Goal: Find contact information: Find contact information

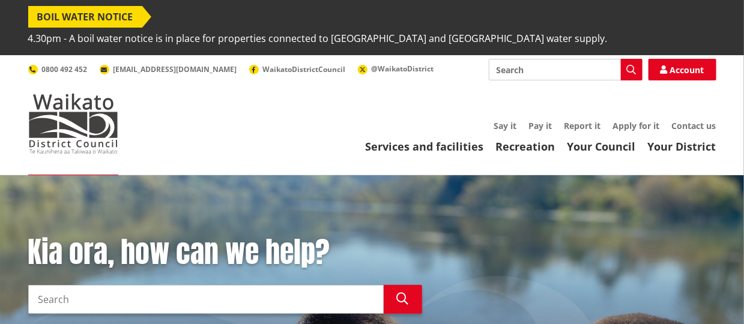
scroll to position [46, 0]
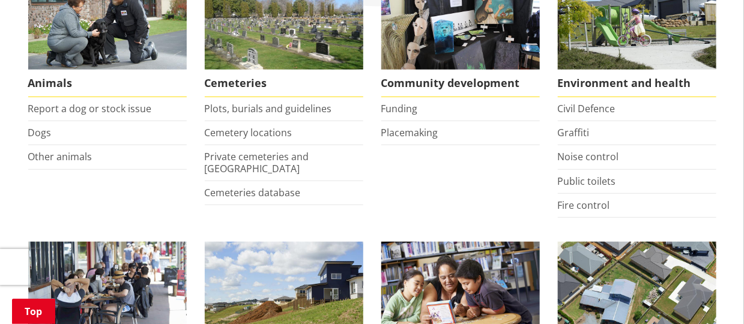
scroll to position [240, 0]
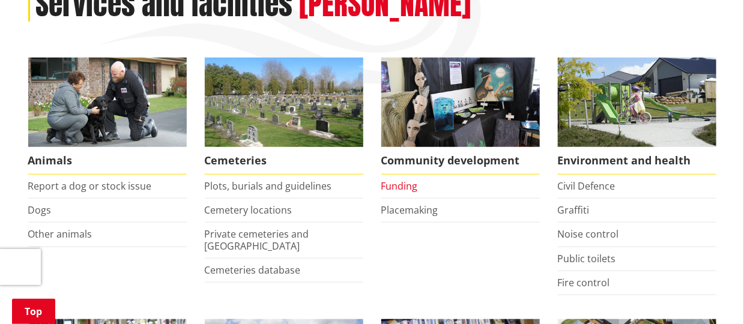
click at [402, 180] on link "Funding" at bounding box center [399, 186] width 37 height 13
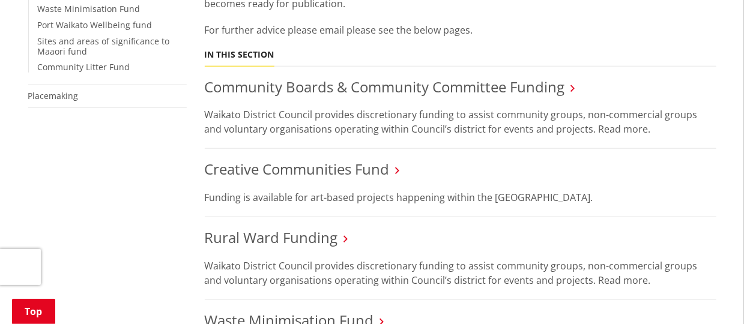
scroll to position [420, 0]
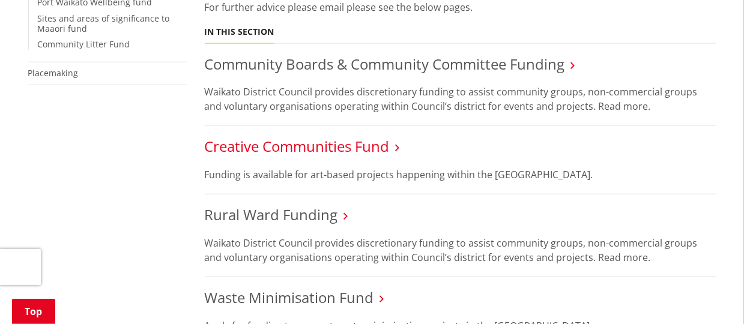
click at [375, 136] on link "Creative Communities Fund" at bounding box center [297, 146] width 185 height 20
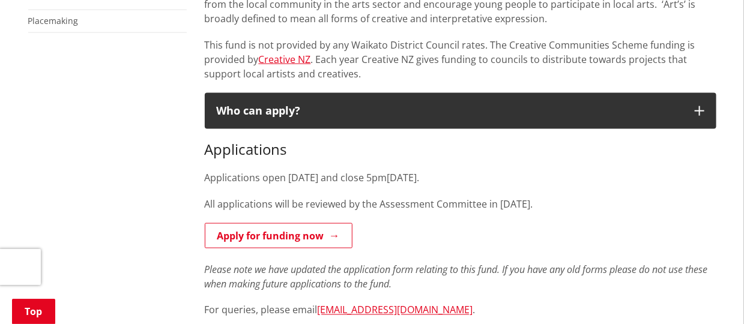
scroll to position [541, 0]
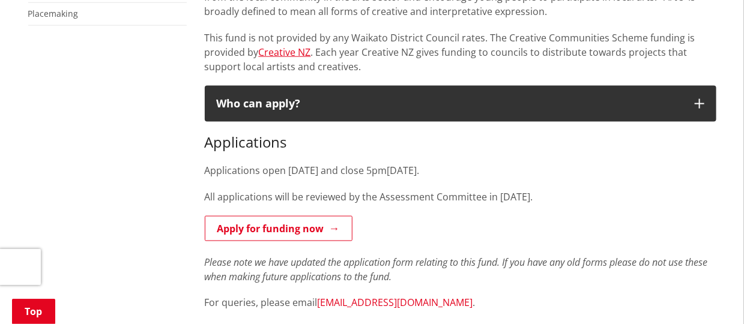
click at [374, 297] on link "[EMAIL_ADDRESS][DOMAIN_NAME]" at bounding box center [396, 303] width 156 height 13
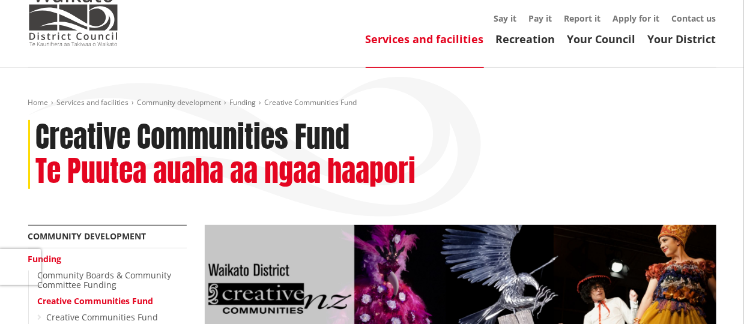
scroll to position [0, 0]
